Goal: Task Accomplishment & Management: Manage account settings

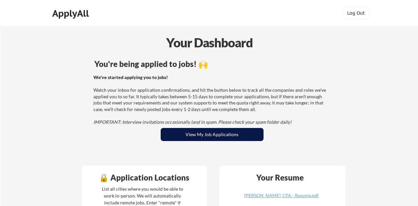
click at [212, 134] on button "View My Job Applications" at bounding box center [212, 134] width 103 height 13
